Goal: Communication & Community: Answer question/provide support

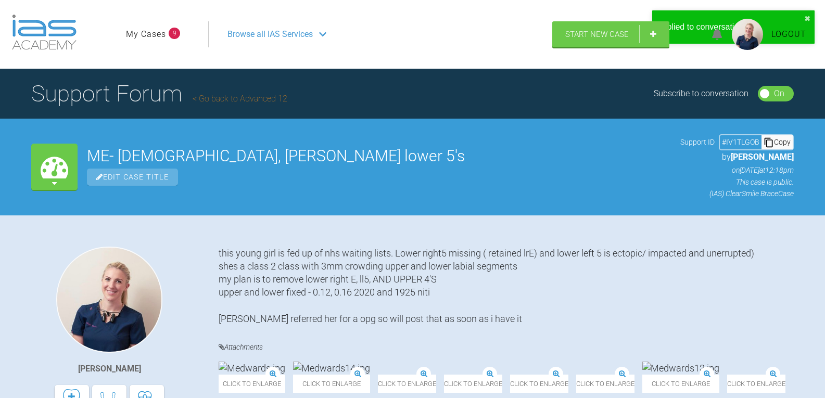
scroll to position [10617, 0]
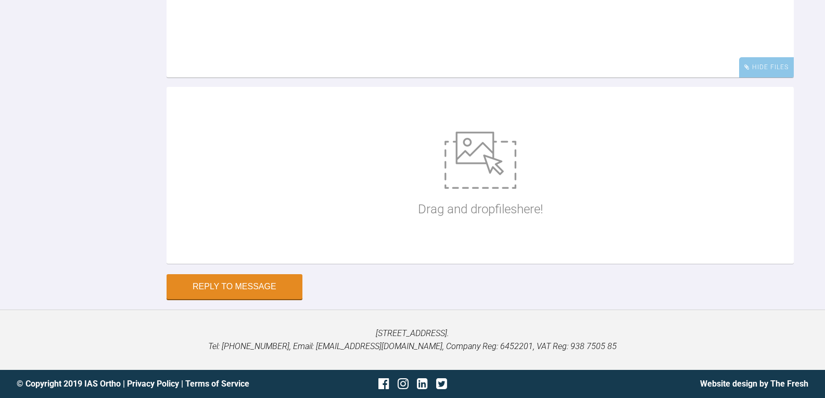
scroll to position [108, 0]
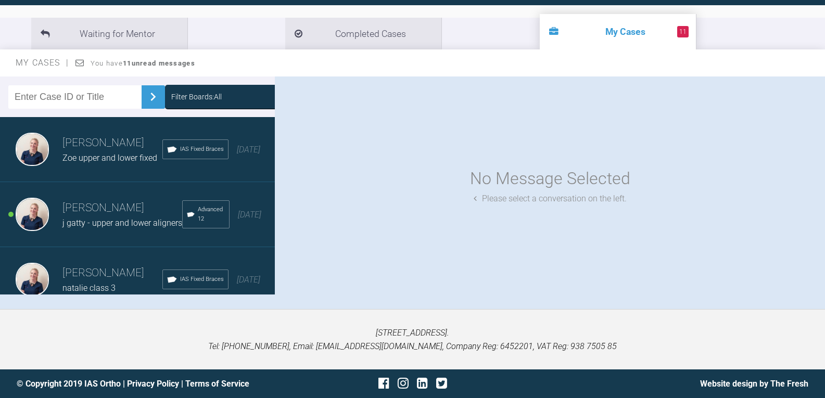
click at [193, 99] on div "Filter Boards: All" at bounding box center [196, 96] width 50 height 11
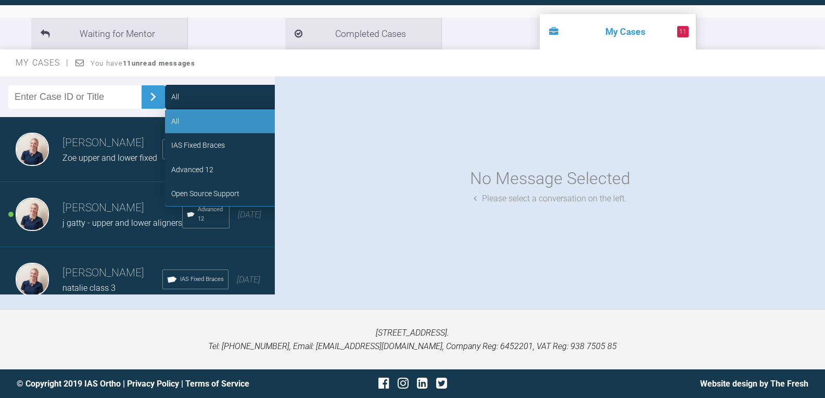
click at [199, 166] on div "Advanced 12" at bounding box center [192, 169] width 42 height 11
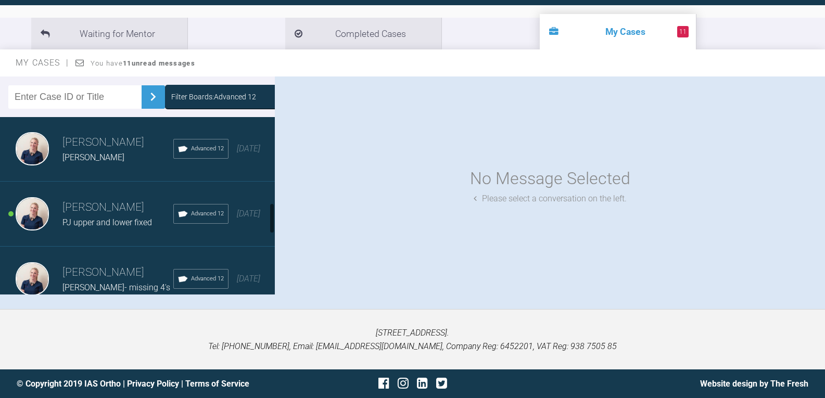
scroll to position [468, 0]
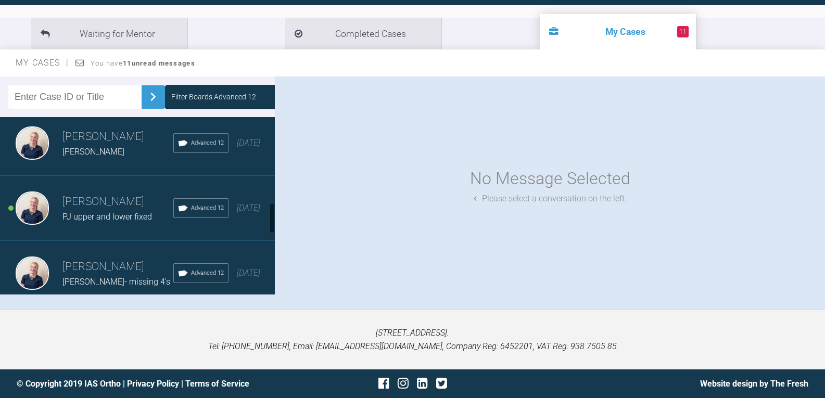
click at [104, 176] on div "[PERSON_NAME] [PERSON_NAME] Advanced 12 [DATE]" at bounding box center [141, 143] width 283 height 65
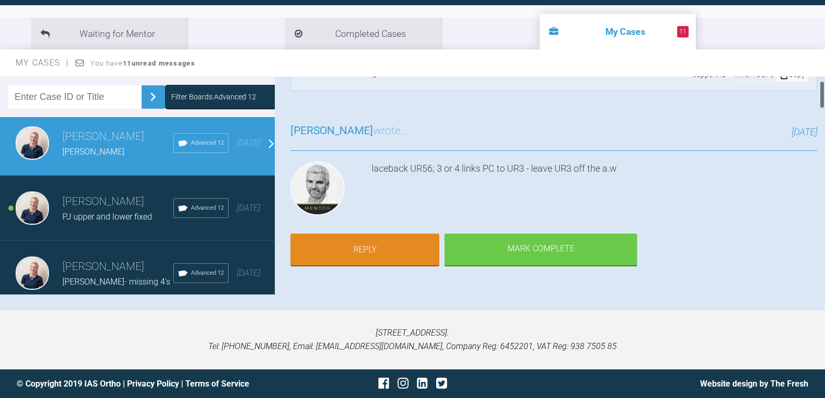
scroll to position [52, 0]
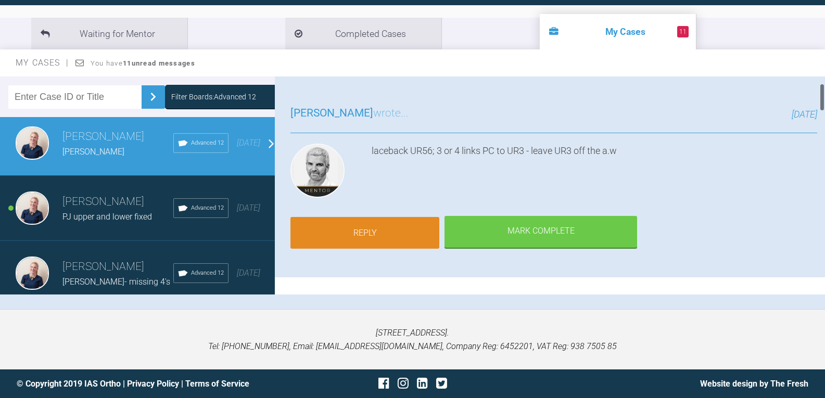
click at [392, 232] on link "Reply" at bounding box center [364, 233] width 149 height 32
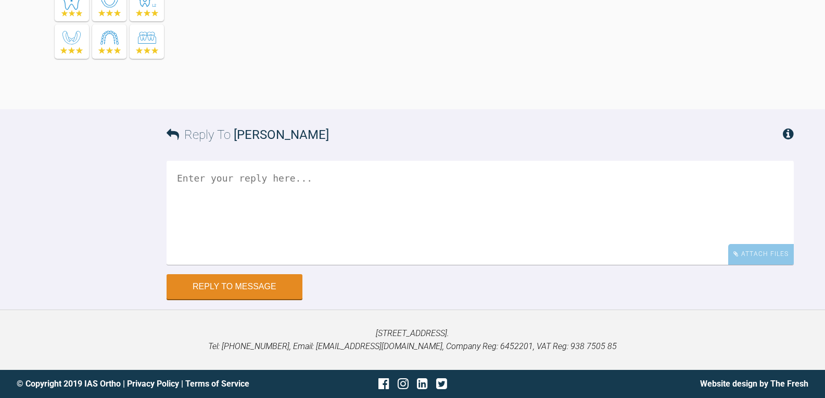
scroll to position [2853, 0]
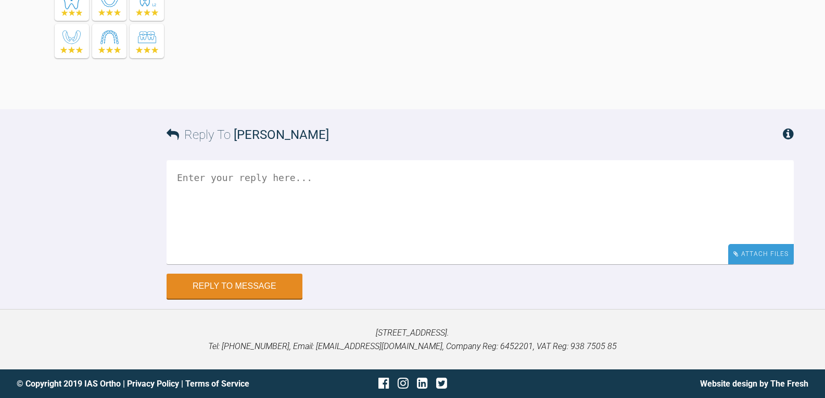
click at [762, 257] on div "Attach Files" at bounding box center [761, 254] width 66 height 20
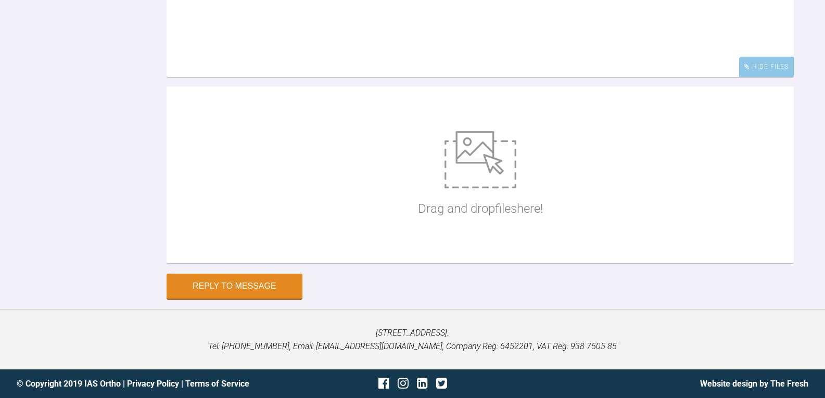
click at [486, 253] on div "Drag and drop files here!" at bounding box center [480, 175] width 125 height 156
type input "C:\fakepath\cscaufe1.jpg"
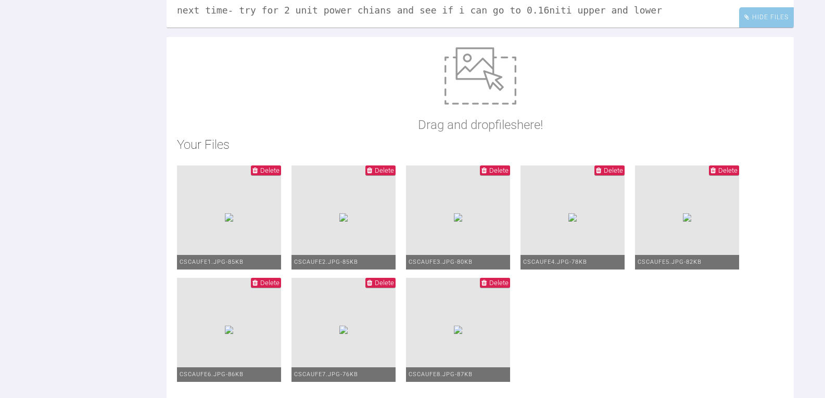
scroll to position [15, 0]
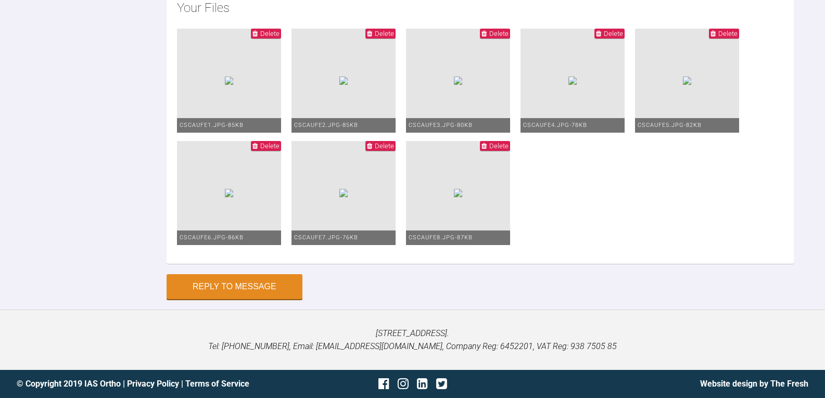
scroll to position [3228, 0]
type textarea "teeth removed UR4, UL5, LL5, LR5 U+L 0.22mbt legand. UR3 has a [MEDICAL_DATA] b…"
click at [229, 288] on button "Reply to Message" at bounding box center [235, 287] width 136 height 25
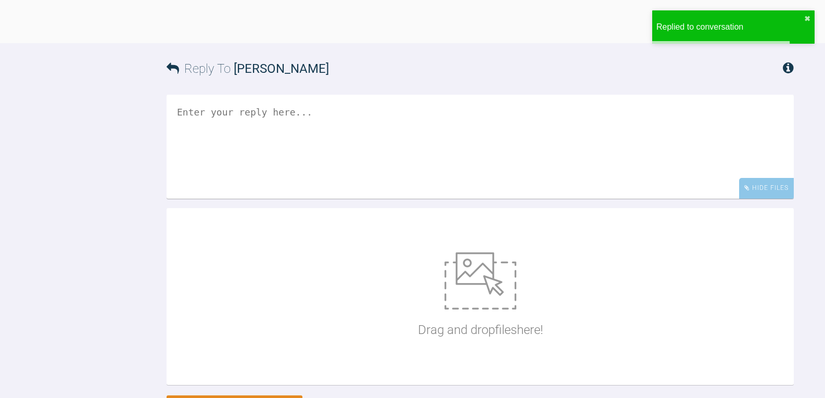
scroll to position [2916, 0]
